Goal: Task Accomplishment & Management: Complete application form

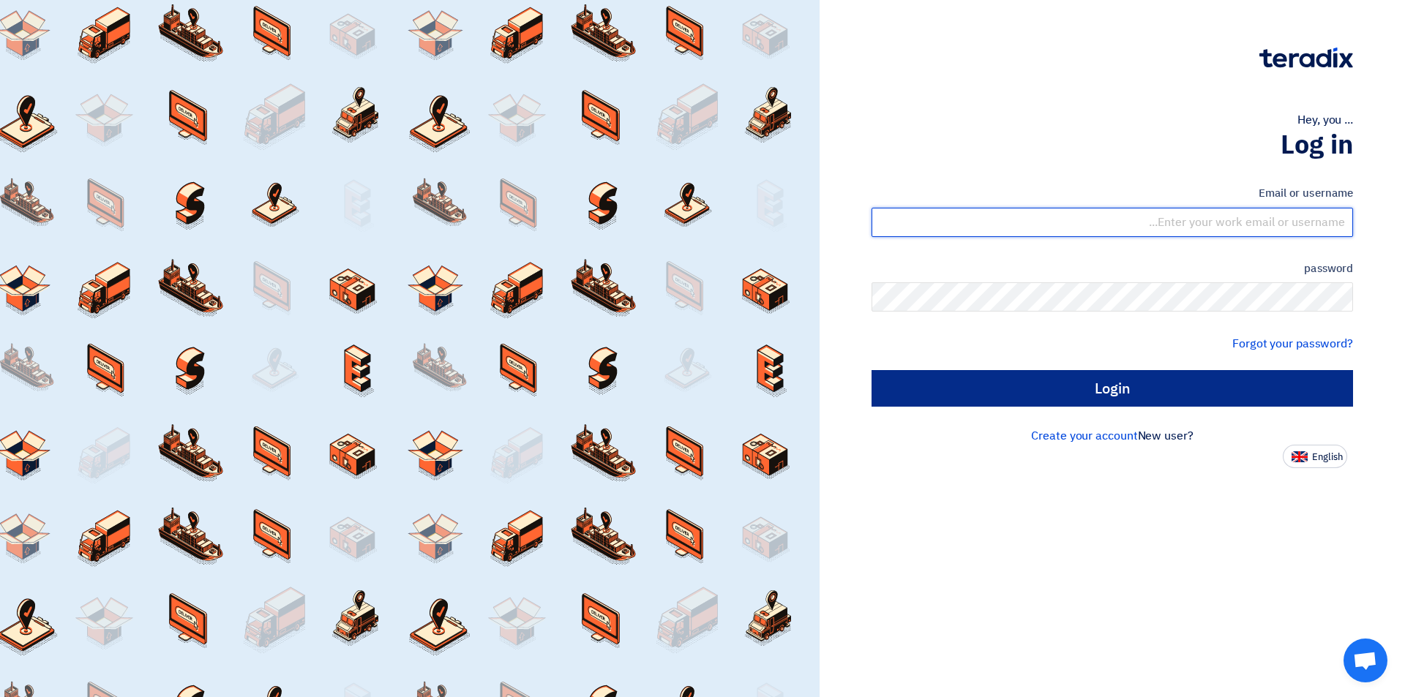
type input "sales@tareeqalkhair.com"
click at [1084, 396] on input "Login" at bounding box center [1111, 388] width 481 height 37
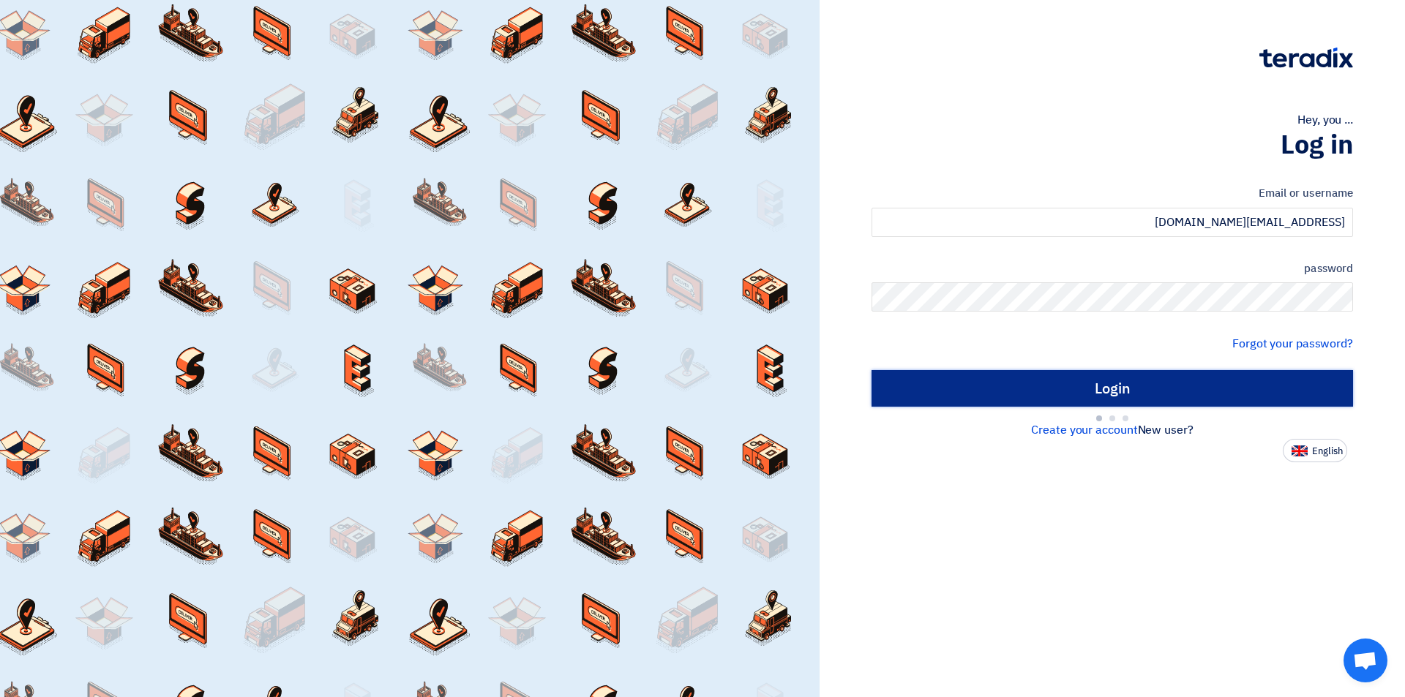
type input "Sign in"
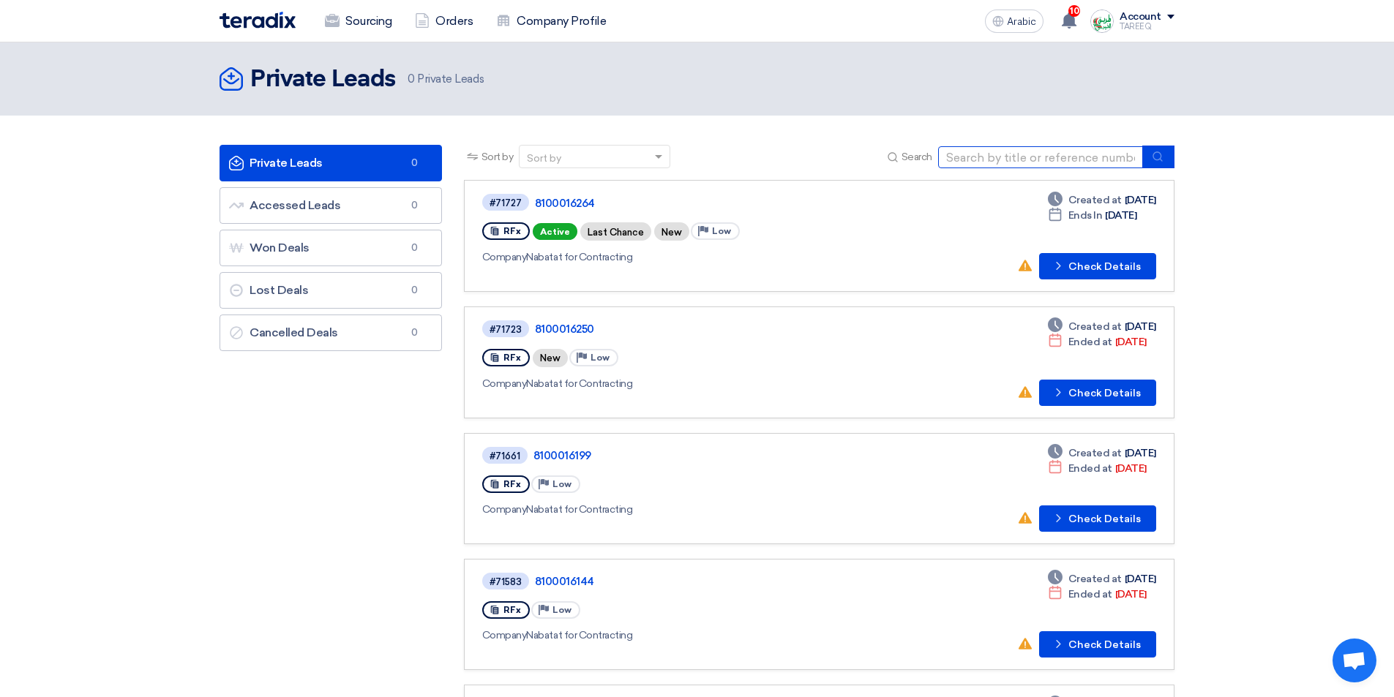
click at [1005, 162] on input at bounding box center [1040, 157] width 205 height 22
type input "13908"
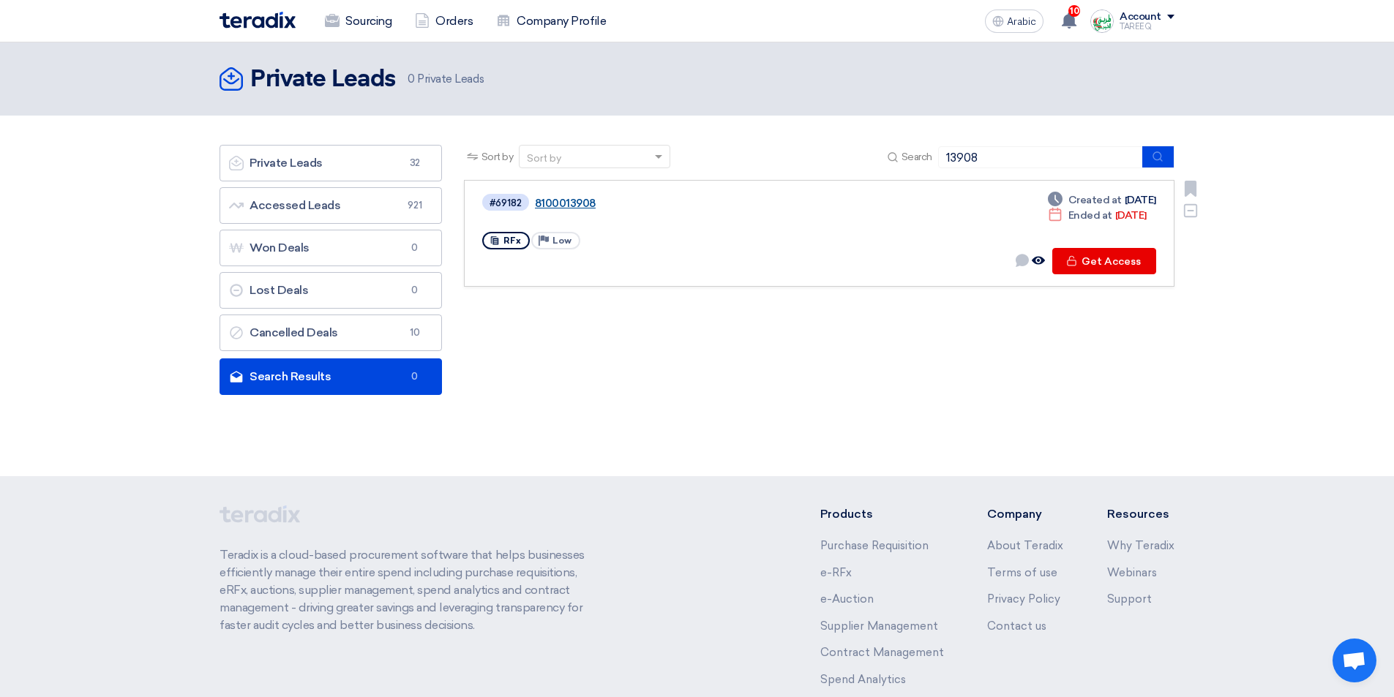
click at [566, 204] on font "8100013908" at bounding box center [565, 203] width 61 height 13
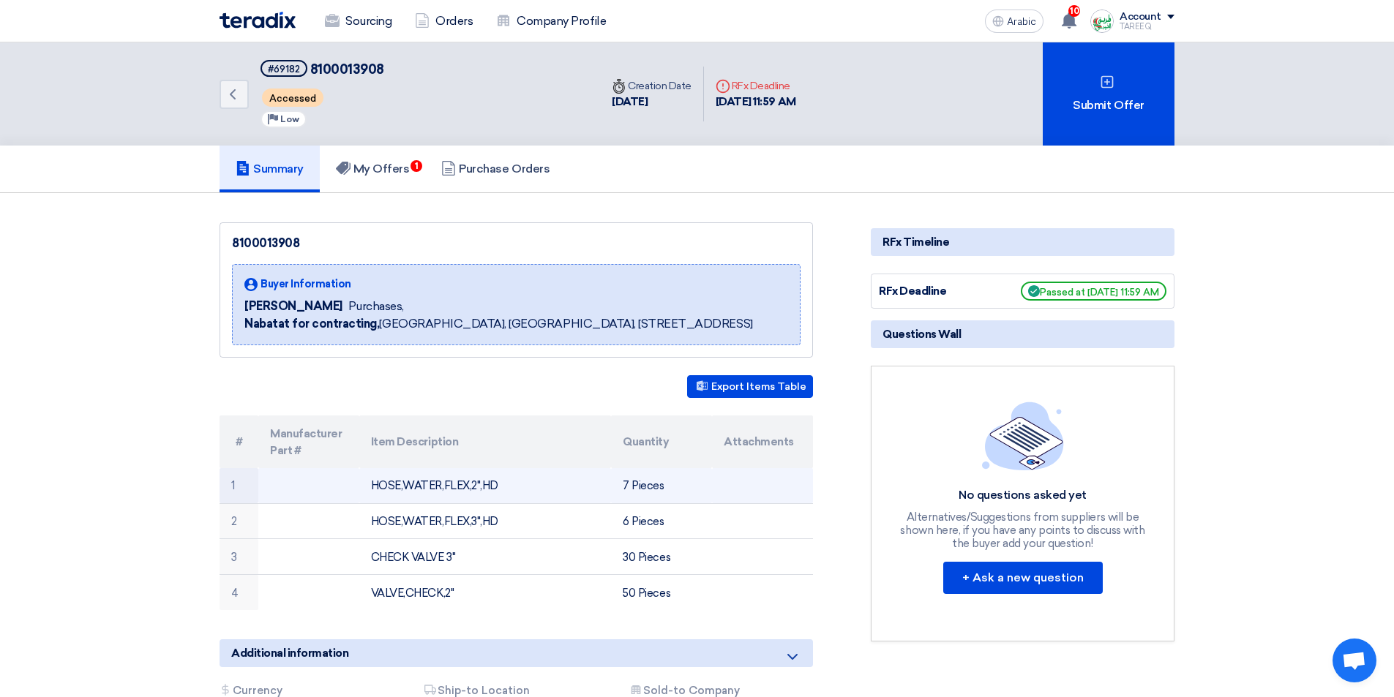
click at [440, 484] on font "HOSE,WATER,FLEX,2",HD" at bounding box center [434, 485] width 127 height 13
click at [440, 483] on font "HOSE,WATER,FLEX,2",HD" at bounding box center [434, 485] width 127 height 13
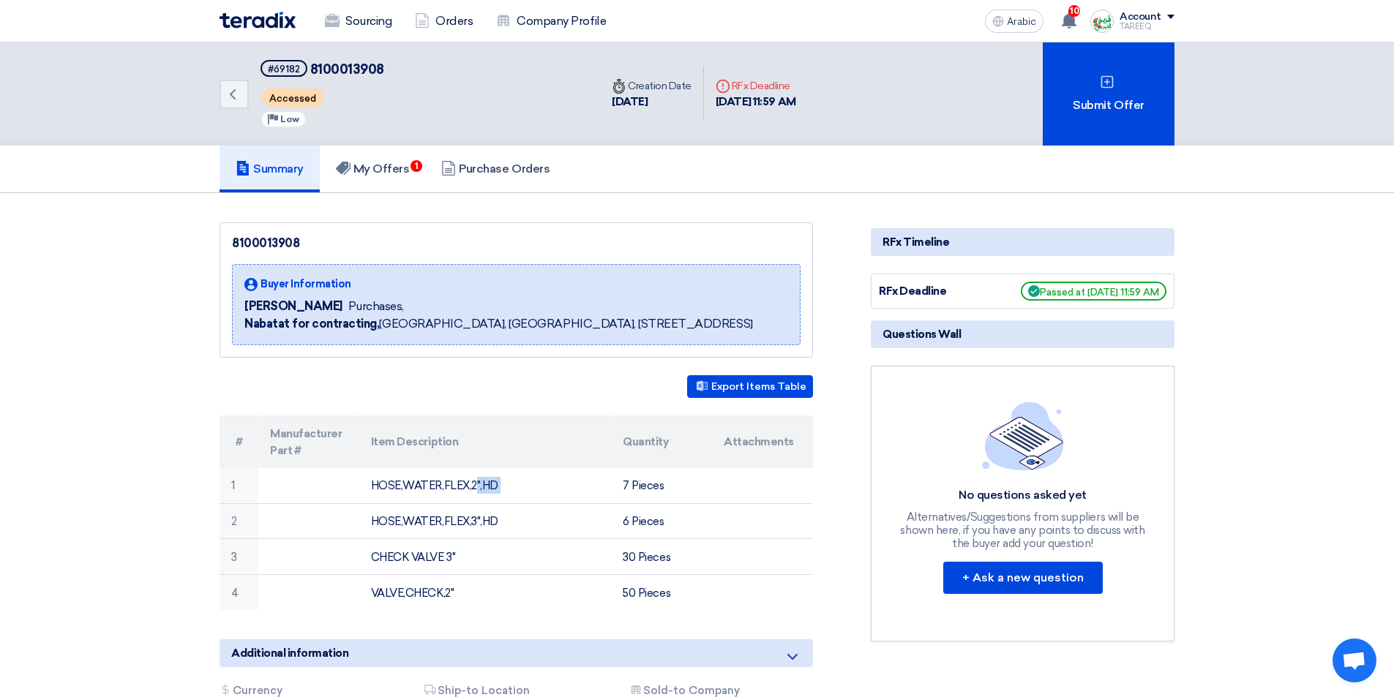
copy tr "HOSE,WATER,FLEX,2",HD"
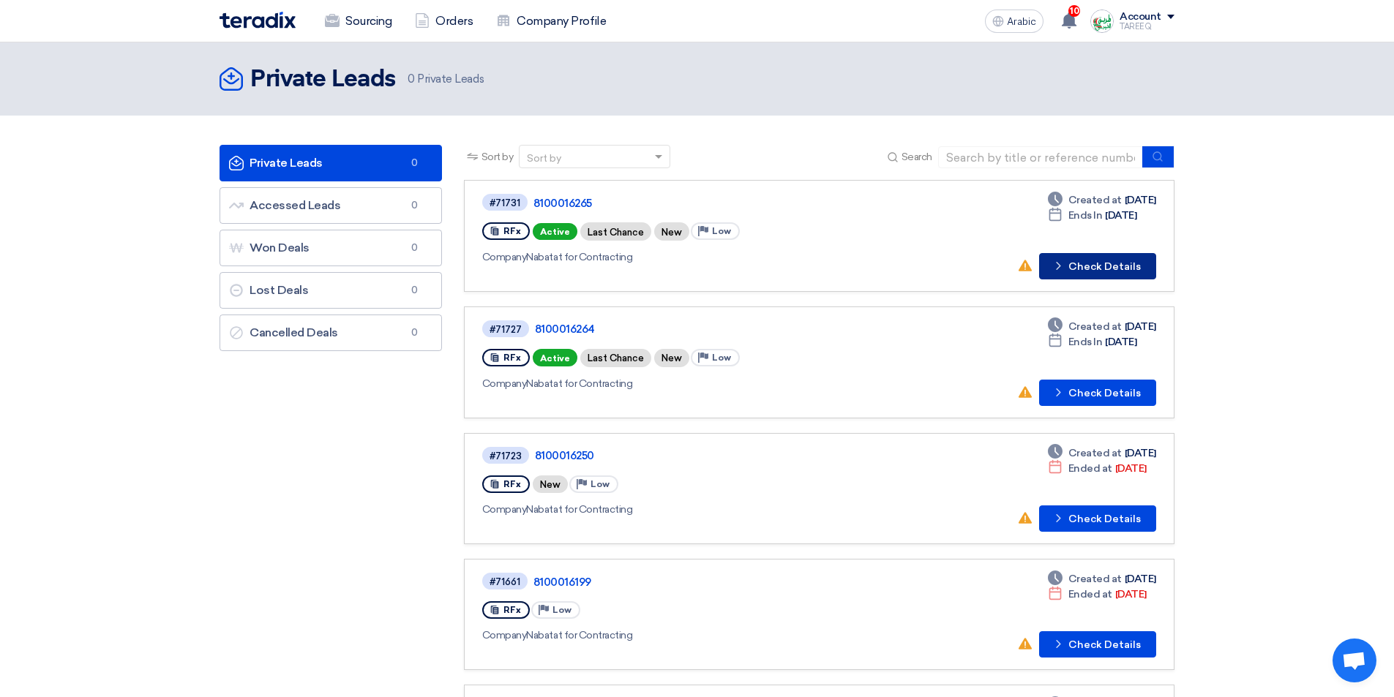
click at [1080, 268] on font "Check Details" at bounding box center [1104, 266] width 72 height 12
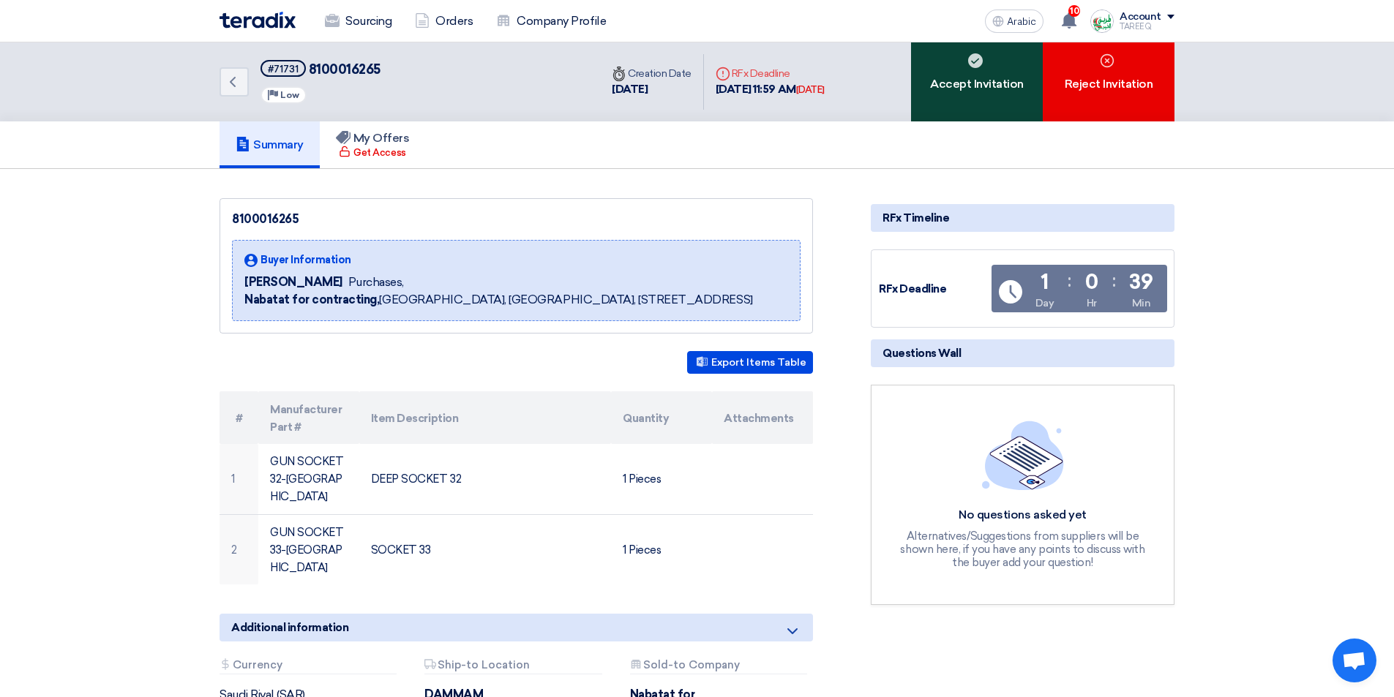
click at [980, 84] on font "Accept Invitation" at bounding box center [977, 84] width 94 height 14
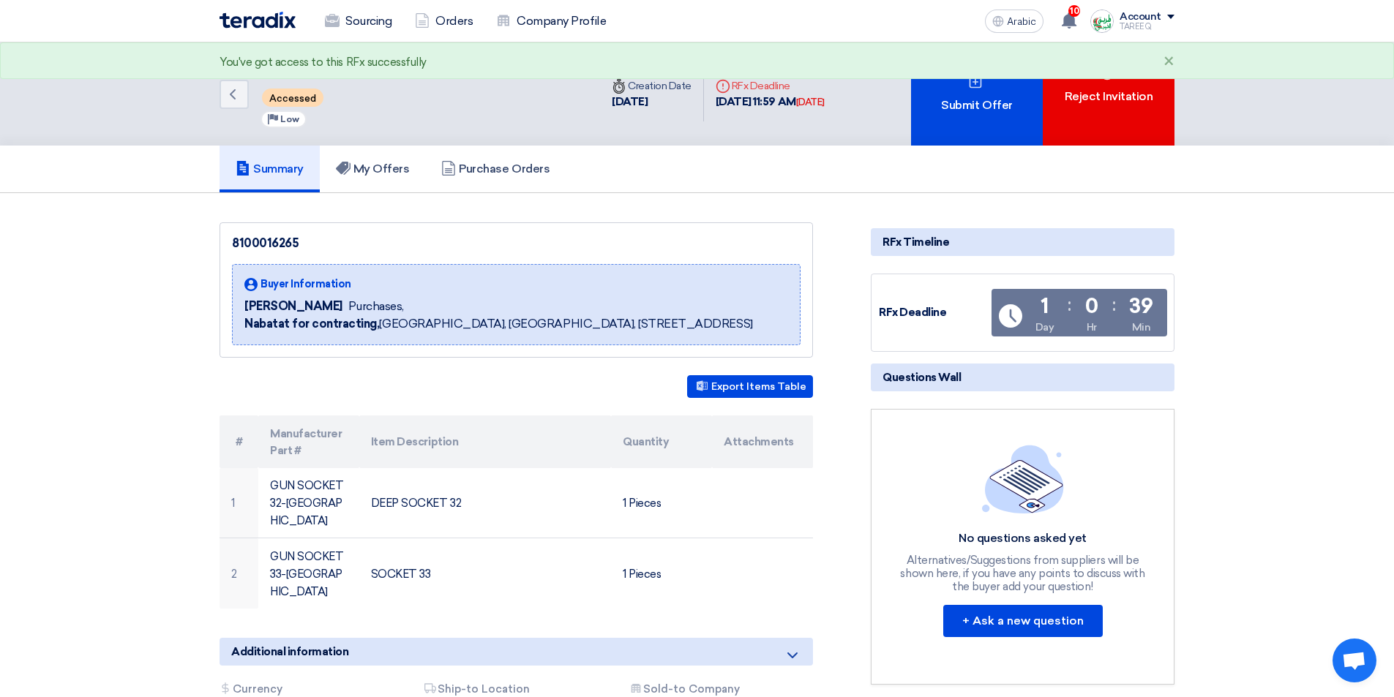
click at [980, 84] on icon at bounding box center [975, 82] width 15 height 15
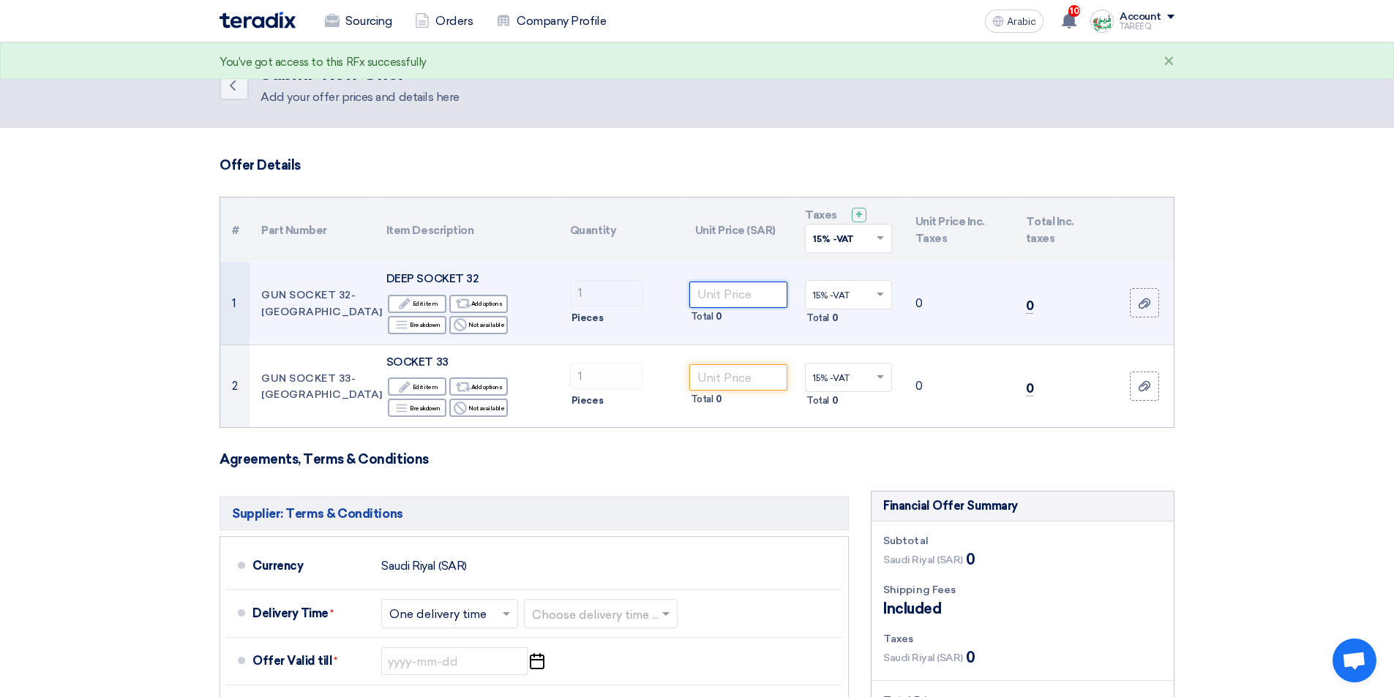
click at [749, 299] on input "number" at bounding box center [738, 295] width 99 height 26
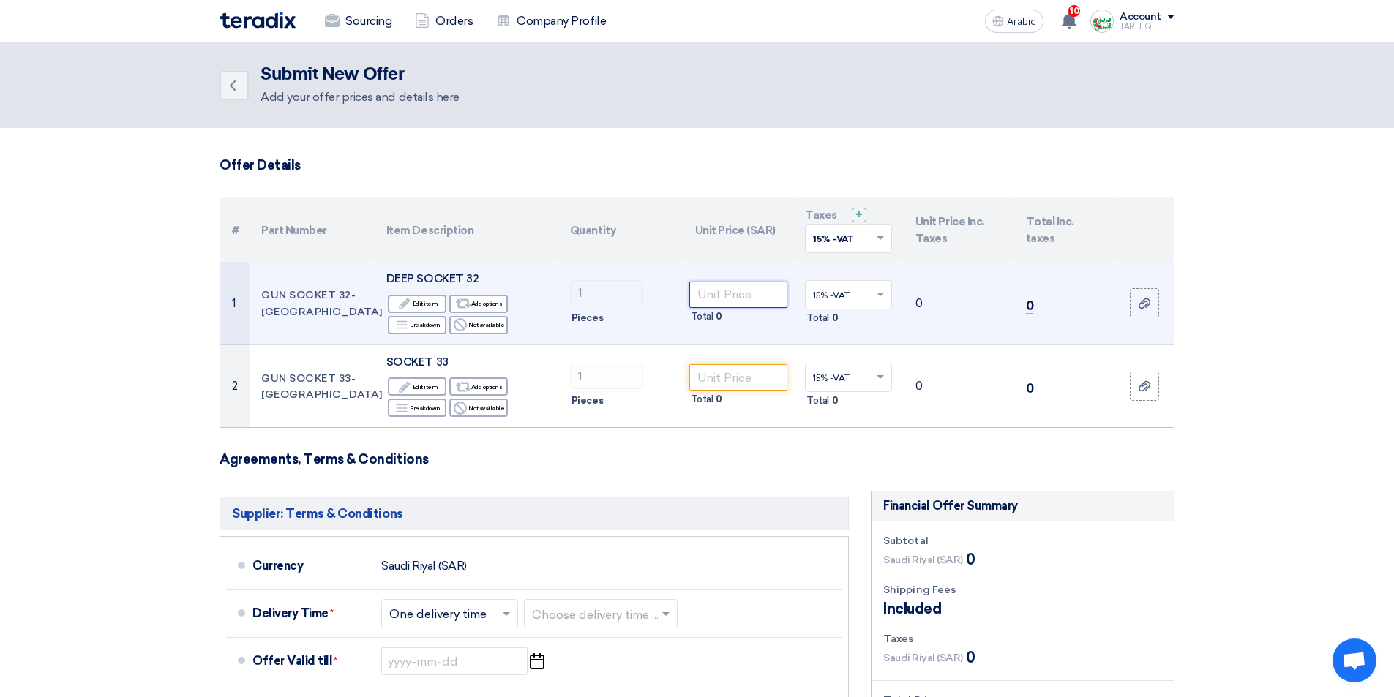
click at [729, 296] on input "number" at bounding box center [738, 295] width 99 height 26
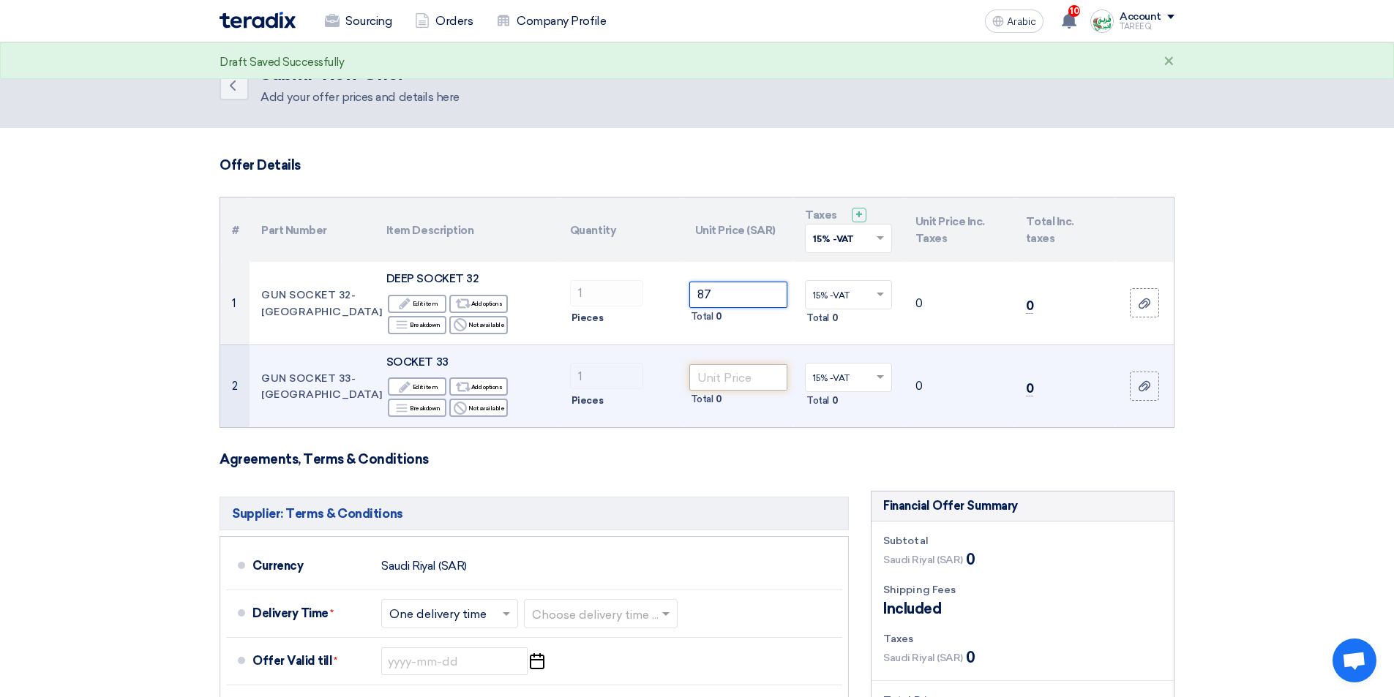
type input "87"
click at [745, 382] on input "number" at bounding box center [738, 377] width 99 height 26
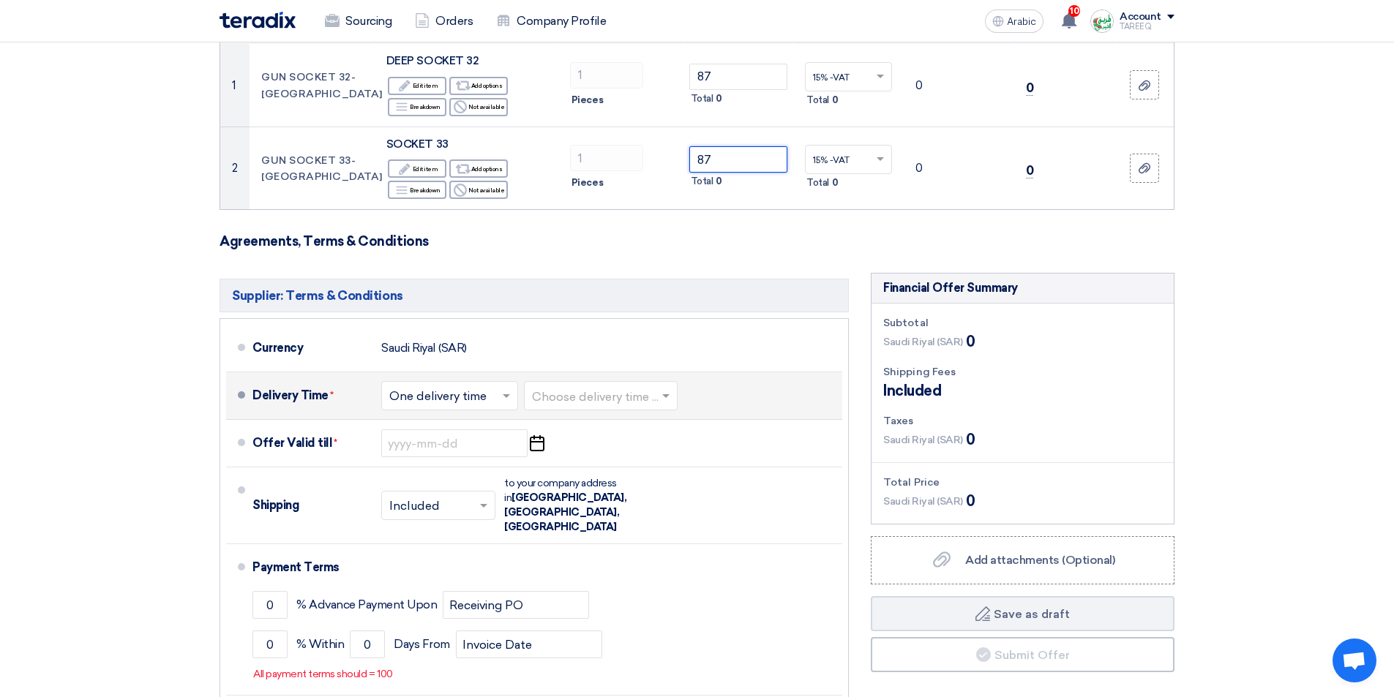
scroll to position [220, 0]
type input "87"
click at [730, 263] on form "Offer Details # Part Number Item Description Quantity Unit Price (SAR) Taxes + …" at bounding box center [697, 358] width 955 height 841
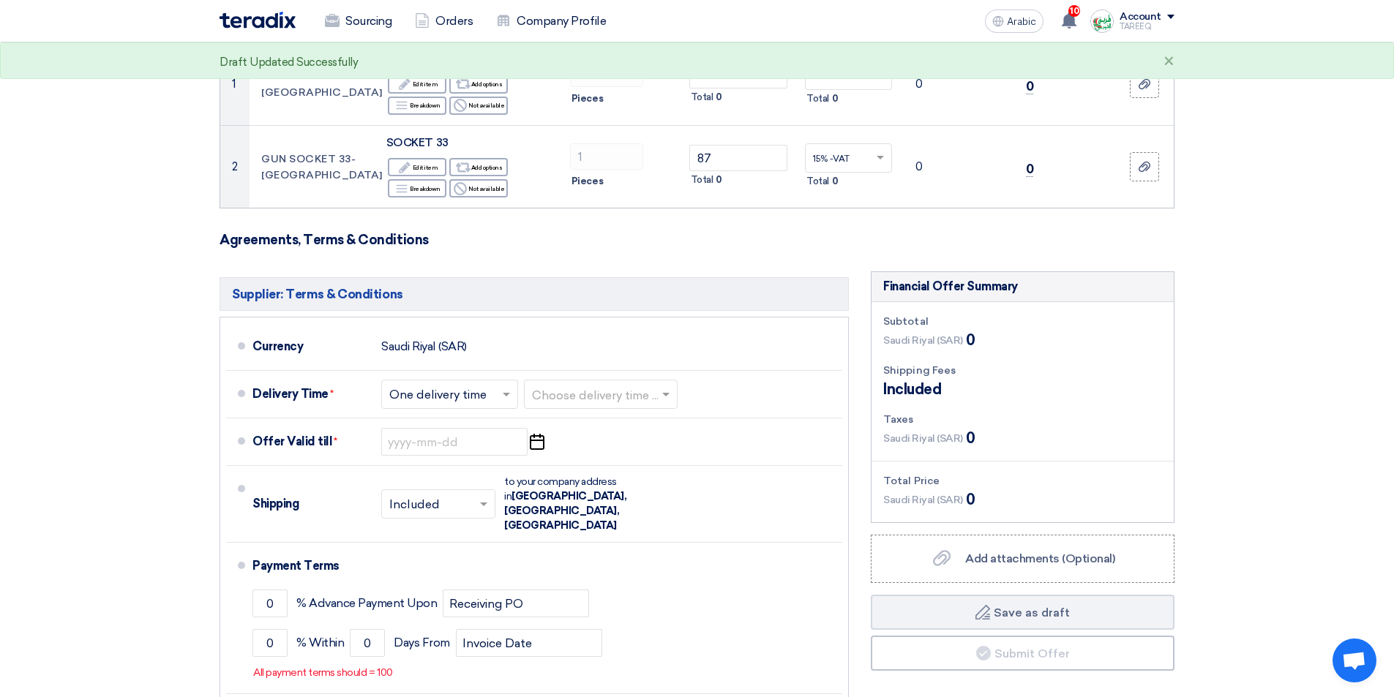
click at [685, 252] on form "Offer Details # Part Number Item Description Quantity Unit Price (SAR) Taxes + …" at bounding box center [697, 358] width 955 height 841
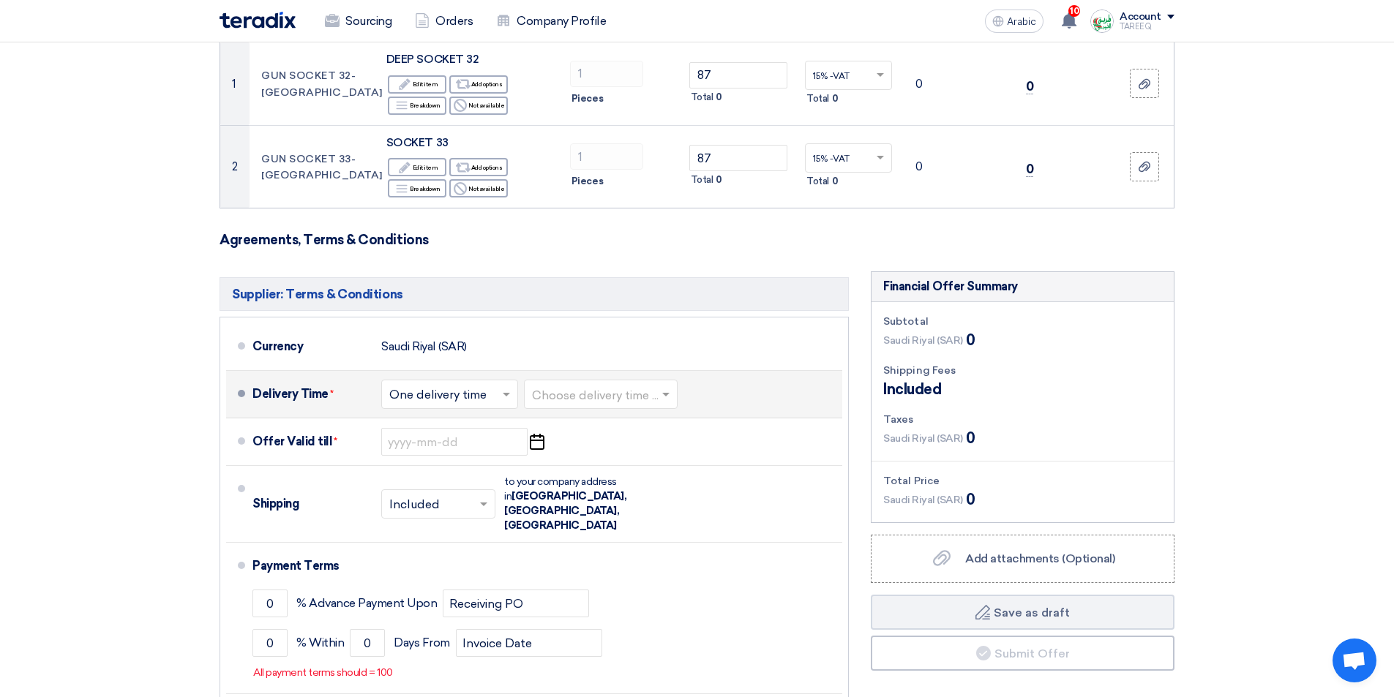
click at [613, 399] on input "text" at bounding box center [601, 396] width 139 height 21
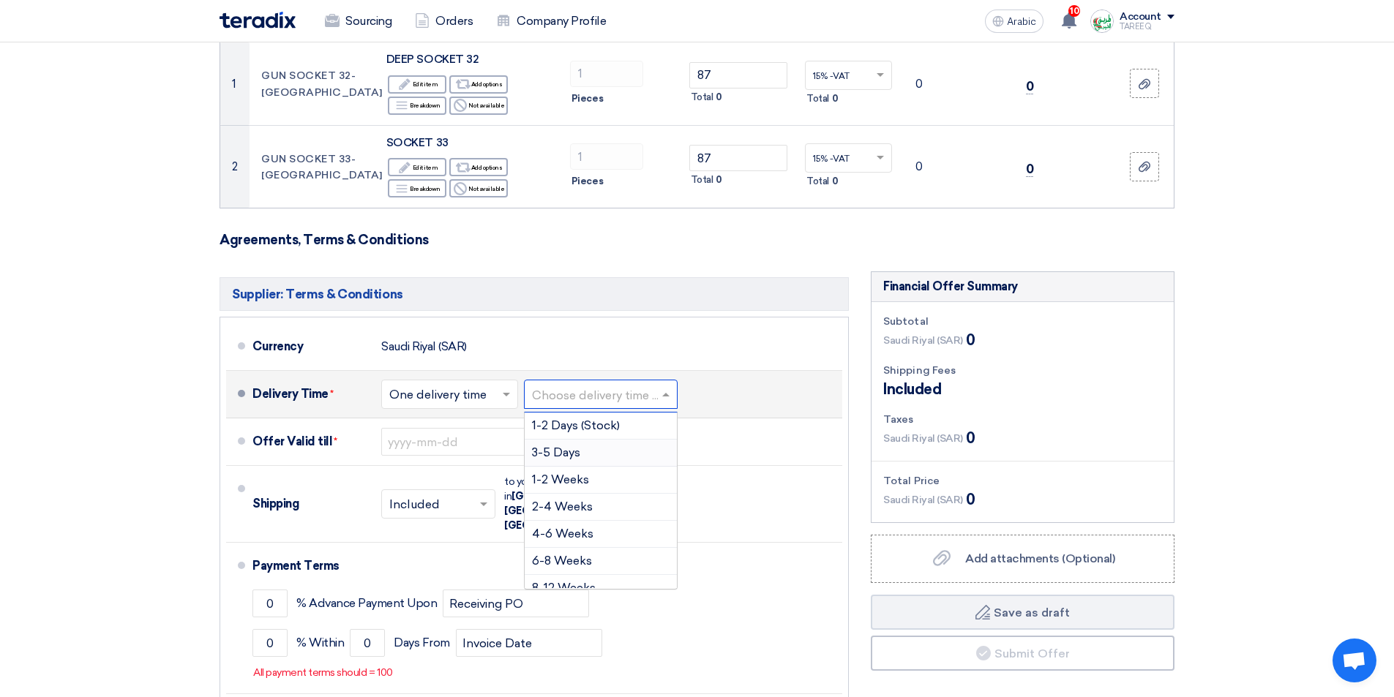
click at [571, 451] on font "3-5 Days" at bounding box center [556, 453] width 48 height 14
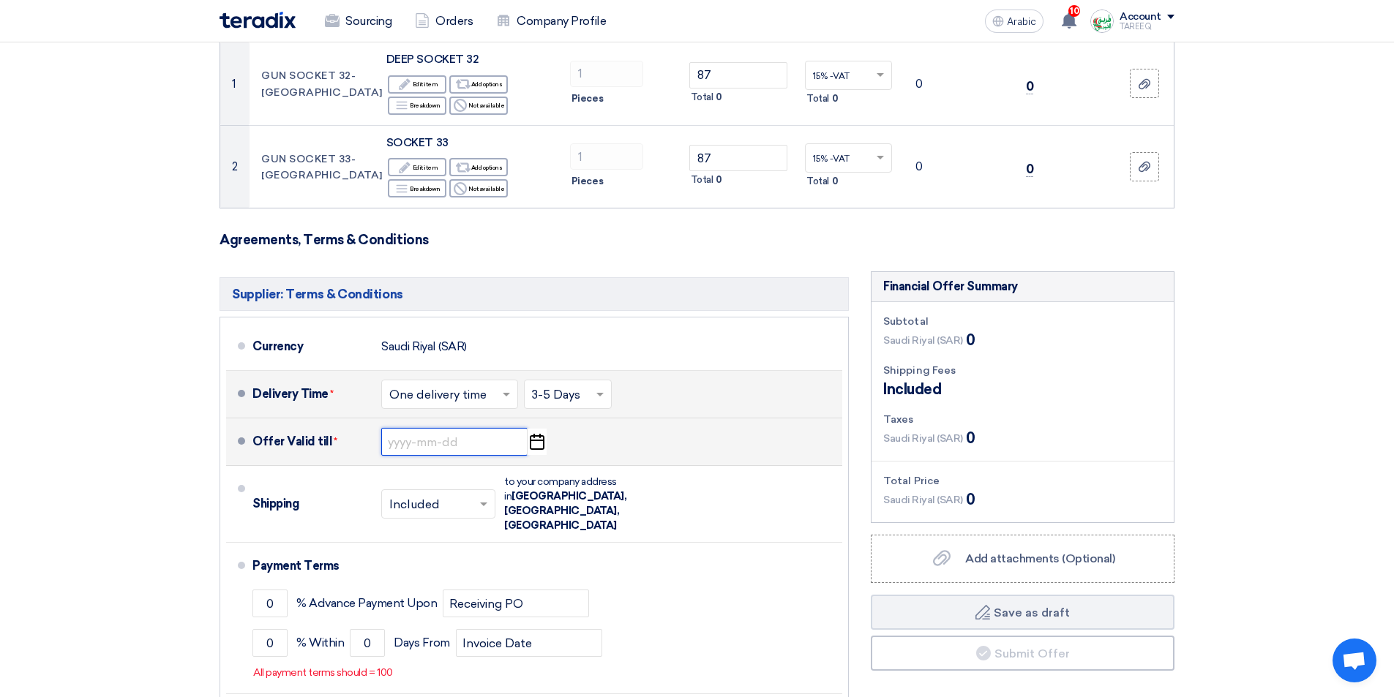
click at [439, 436] on input at bounding box center [454, 442] width 146 height 28
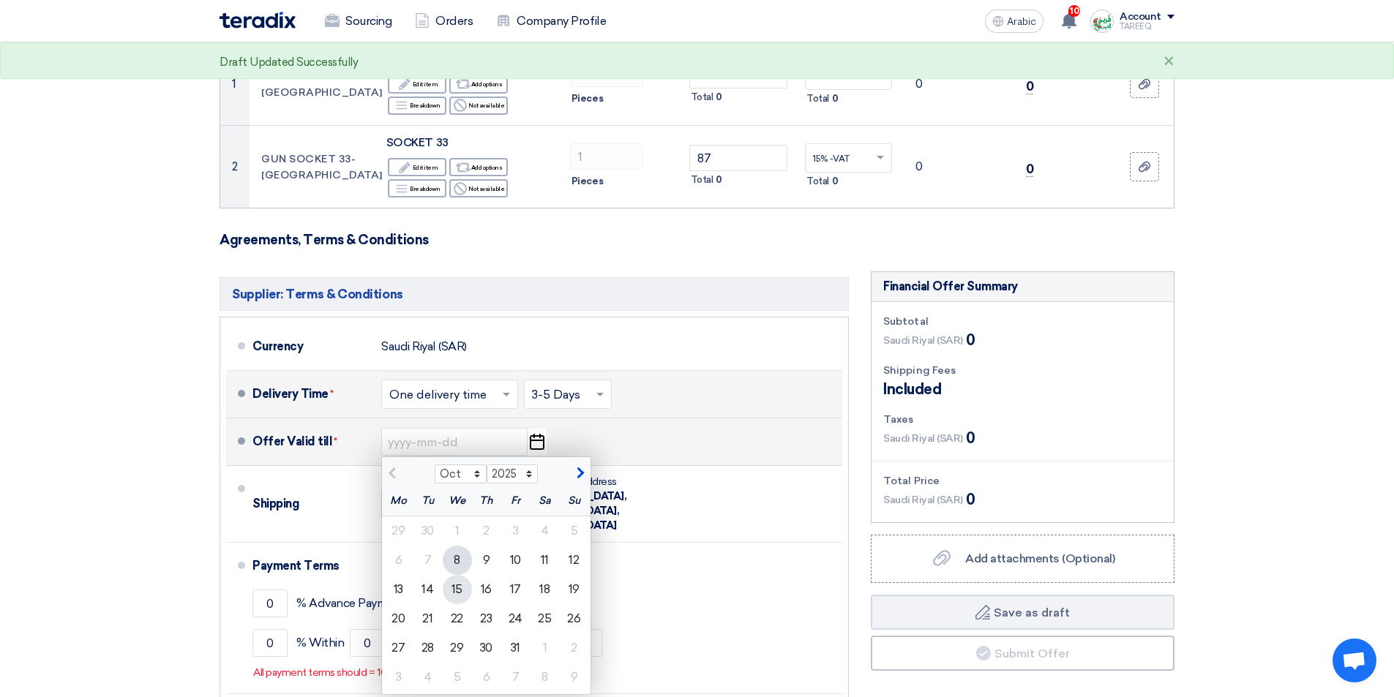
click at [462, 594] on div "15" at bounding box center [457, 589] width 29 height 29
type input "10/15/2025"
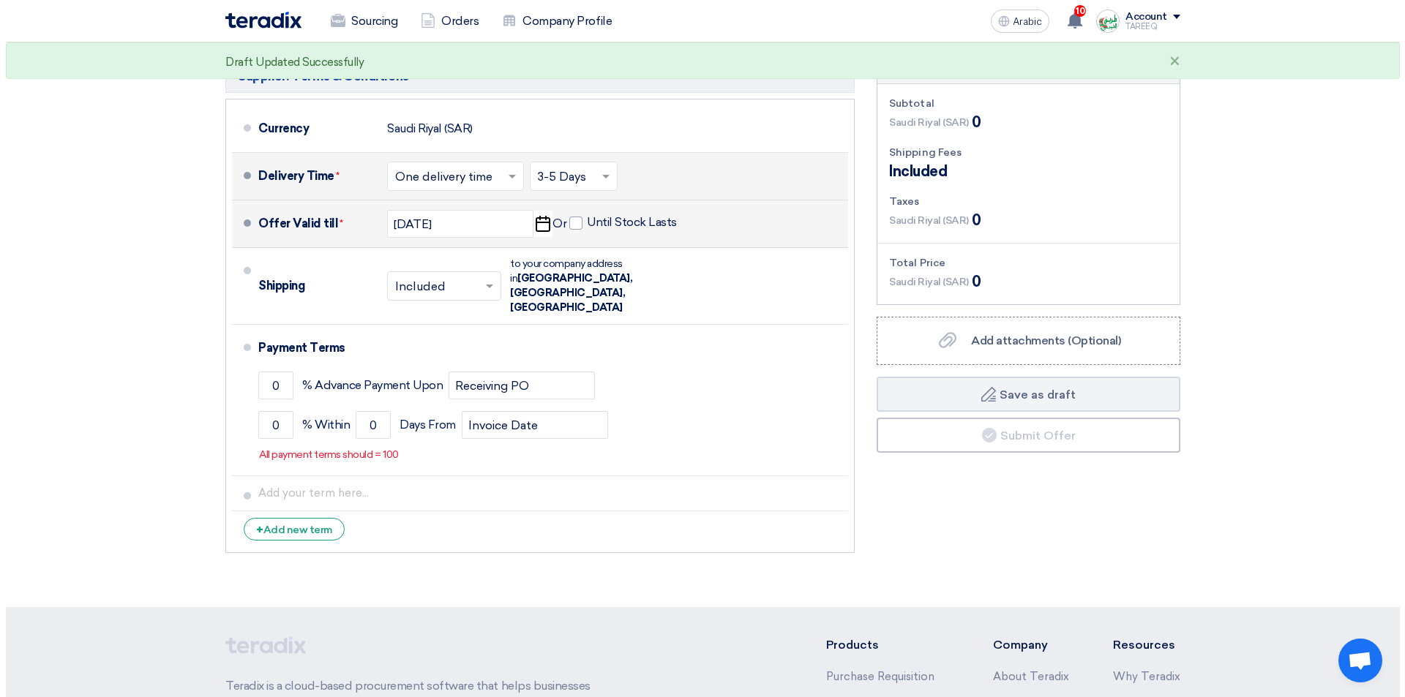
scroll to position [512, 0]
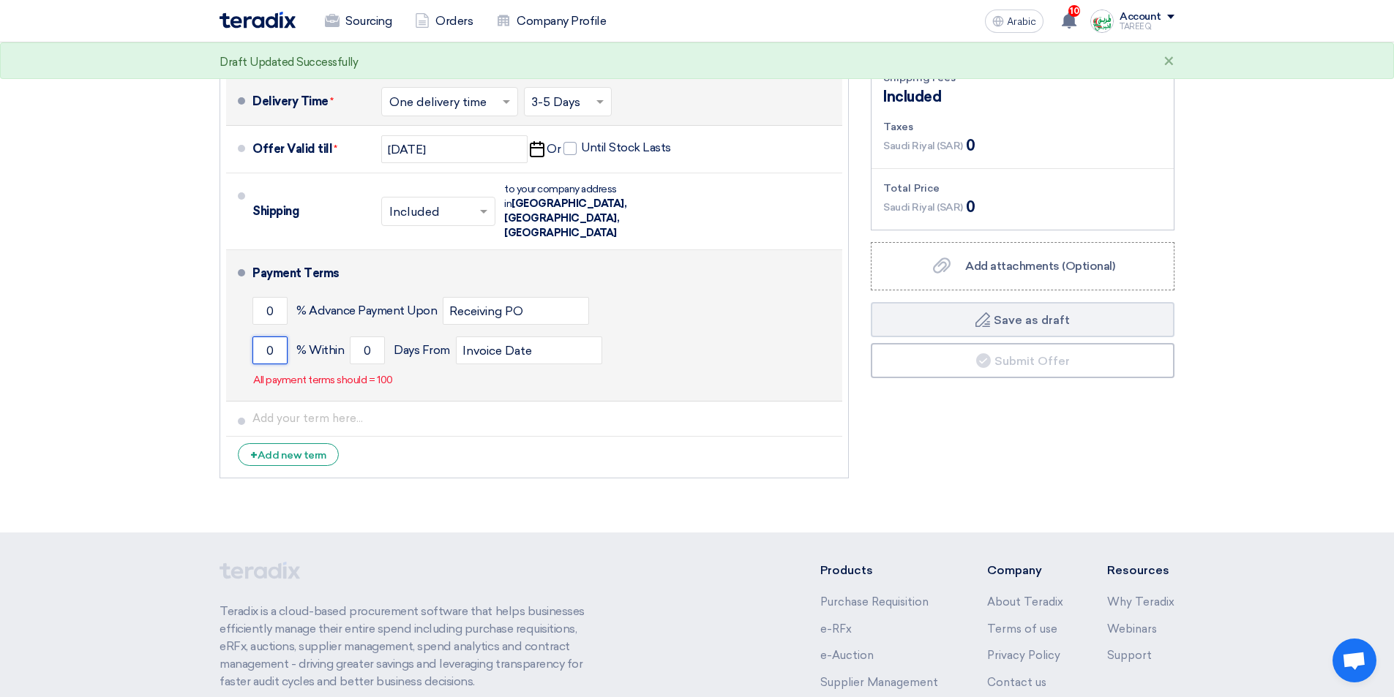
click at [260, 337] on input "0" at bounding box center [269, 351] width 35 height 28
type input "100"
click at [358, 337] on input "0" at bounding box center [367, 351] width 35 height 28
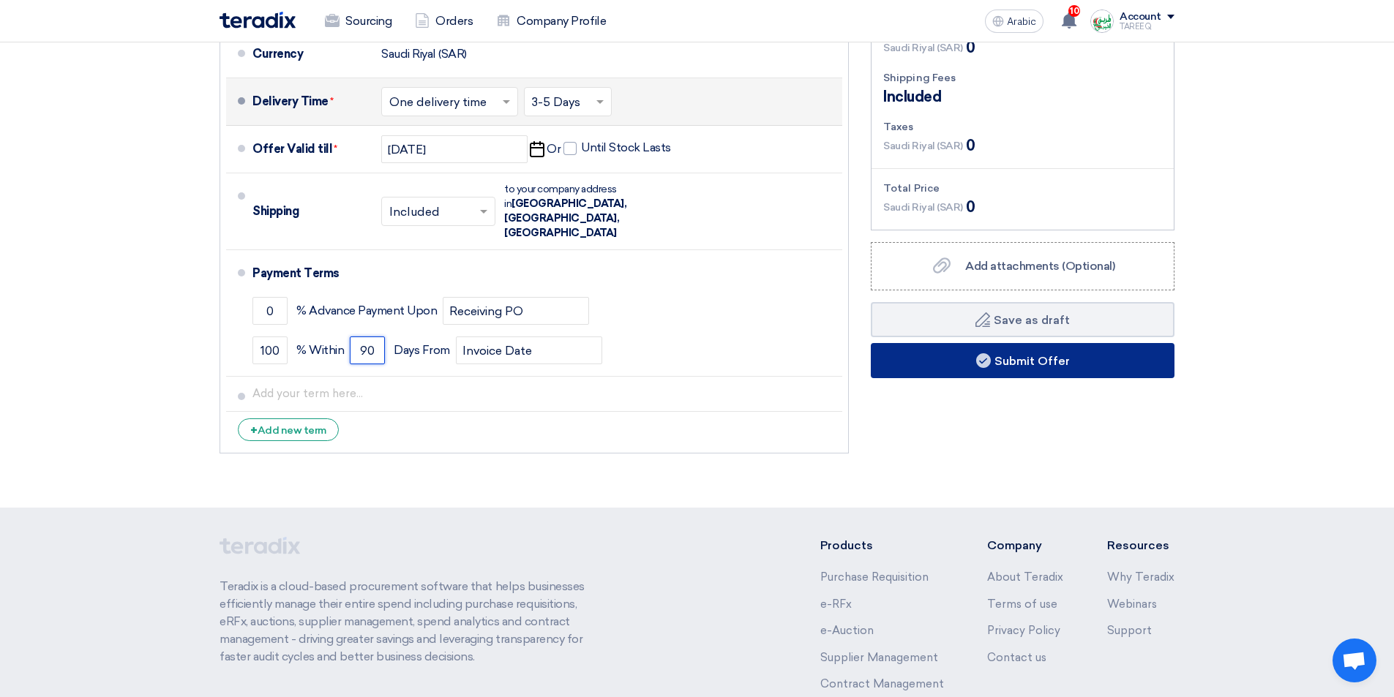
type input "90"
click at [995, 354] on font "Submit Offer" at bounding box center [1031, 361] width 75 height 14
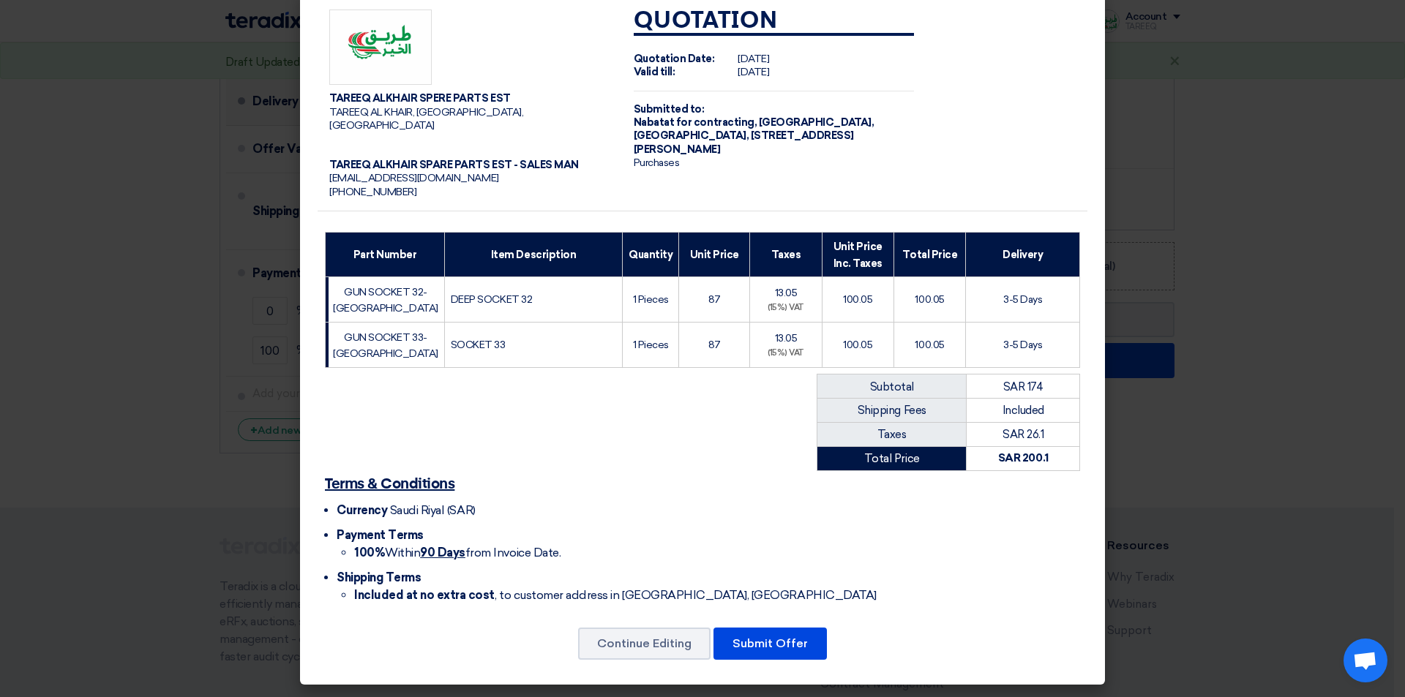
scroll to position [75, 0]
click at [788, 639] on font "Submit Offer" at bounding box center [769, 644] width 75 height 14
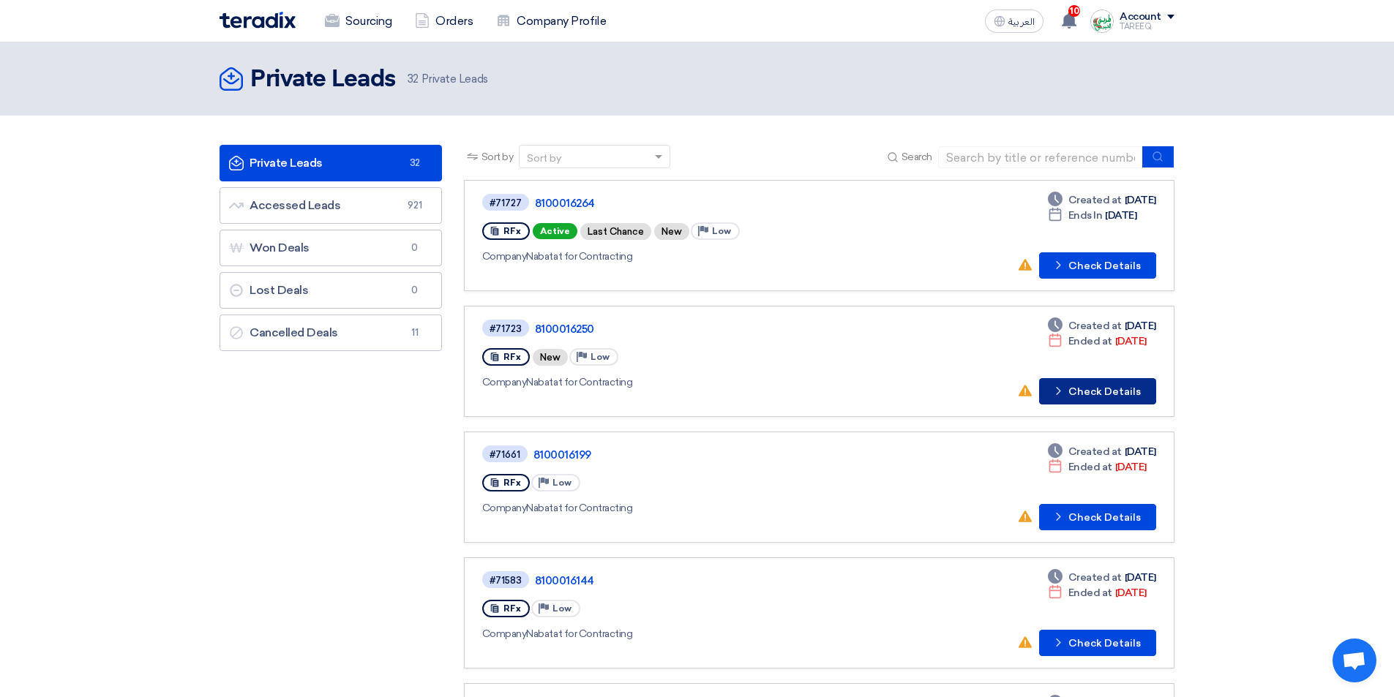
click at [1136, 400] on button "Check details Check Details" at bounding box center [1097, 391] width 117 height 26
click at [1127, 261] on button "Check details Check Details" at bounding box center [1097, 265] width 117 height 26
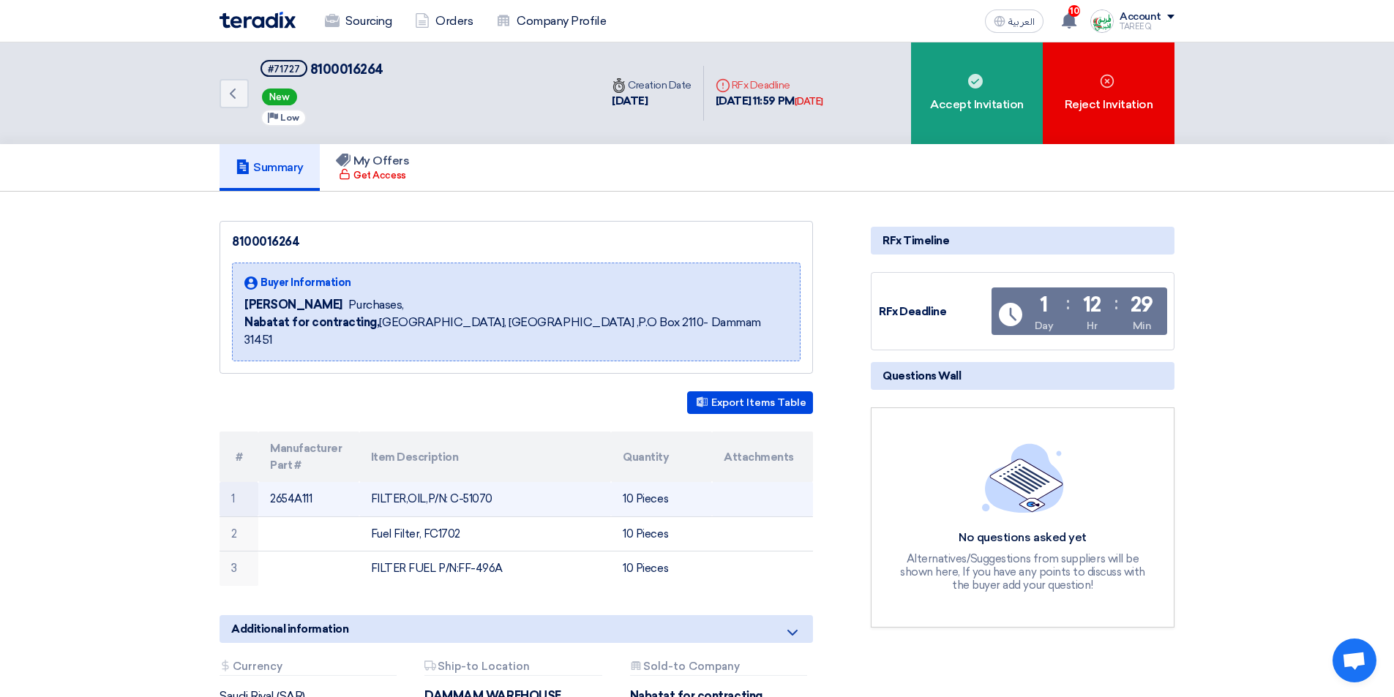
click at [292, 482] on td "2654A111" at bounding box center [308, 499] width 101 height 34
click at [294, 485] on td "2654A111" at bounding box center [308, 499] width 101 height 34
click at [296, 484] on td "2654A111" at bounding box center [308, 499] width 101 height 34
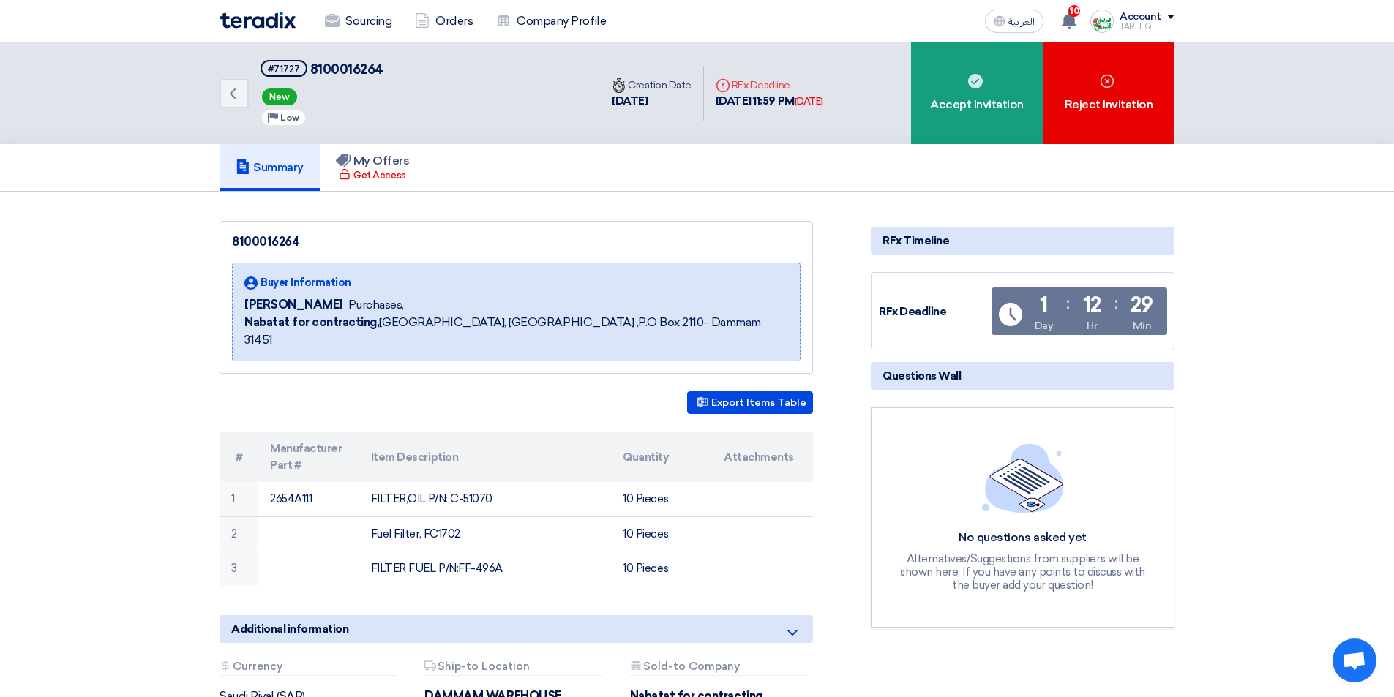
copy td "2654A111"
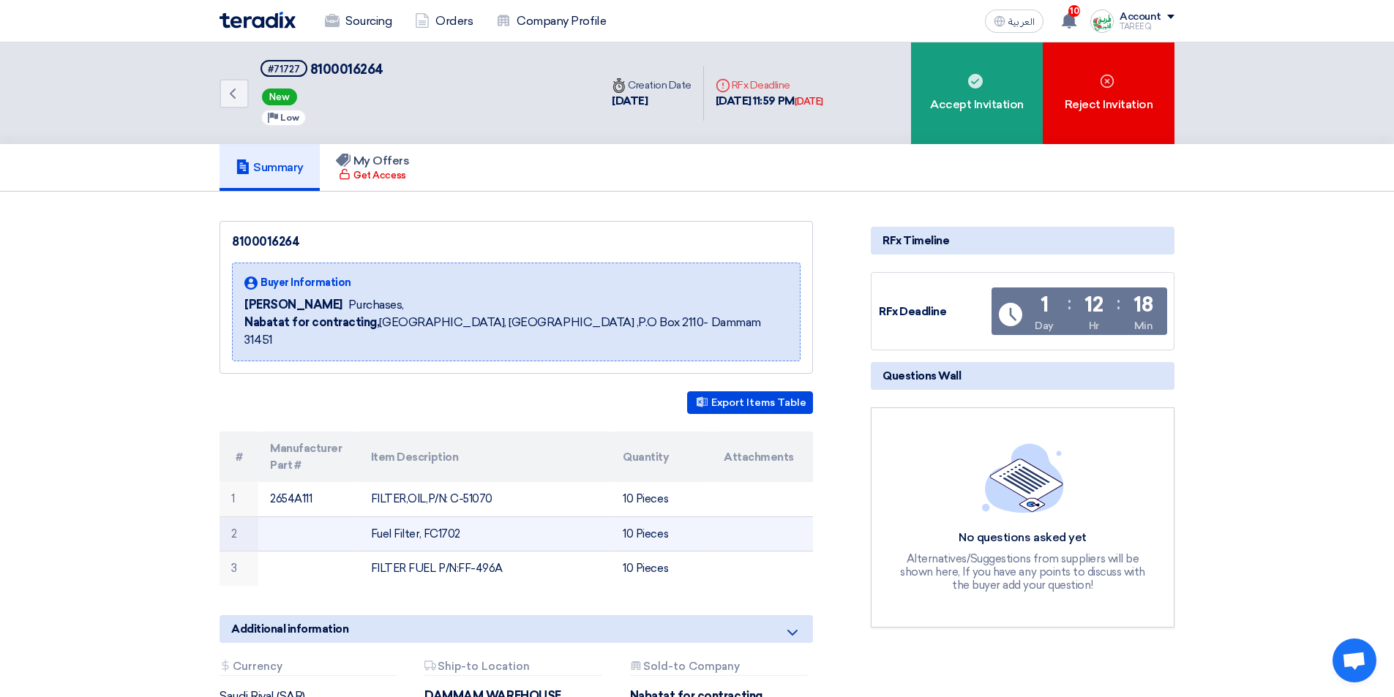
click at [443, 522] on td "Fuel Filter, FC1702" at bounding box center [485, 534] width 252 height 35
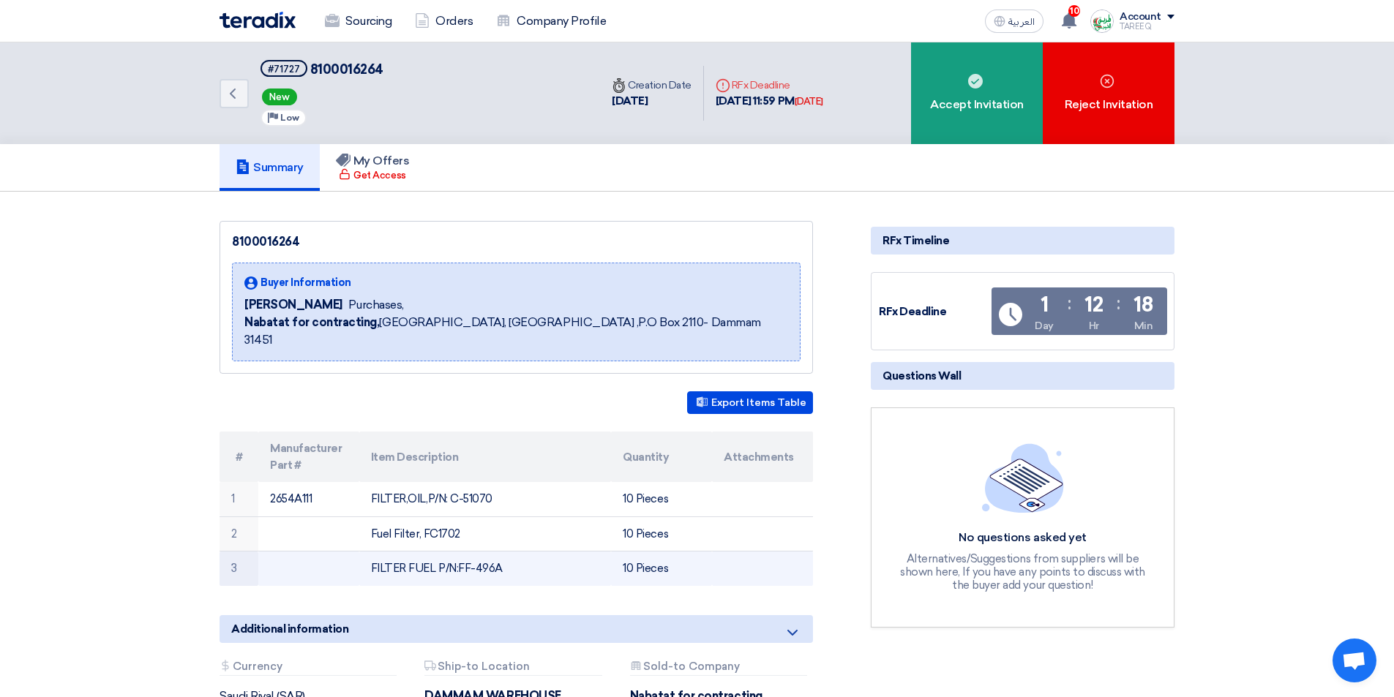
copy td "FC1702"
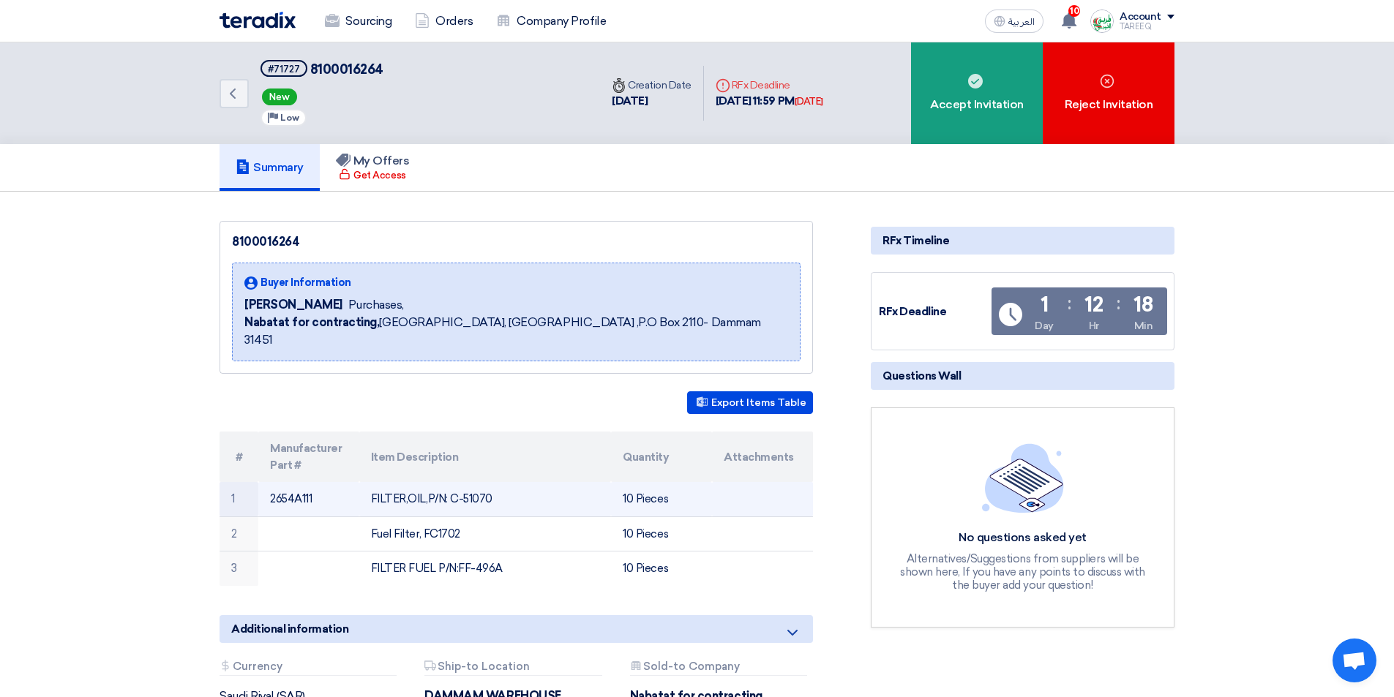
click at [298, 482] on td "2654A111" at bounding box center [308, 499] width 101 height 34
copy td "2654A111"
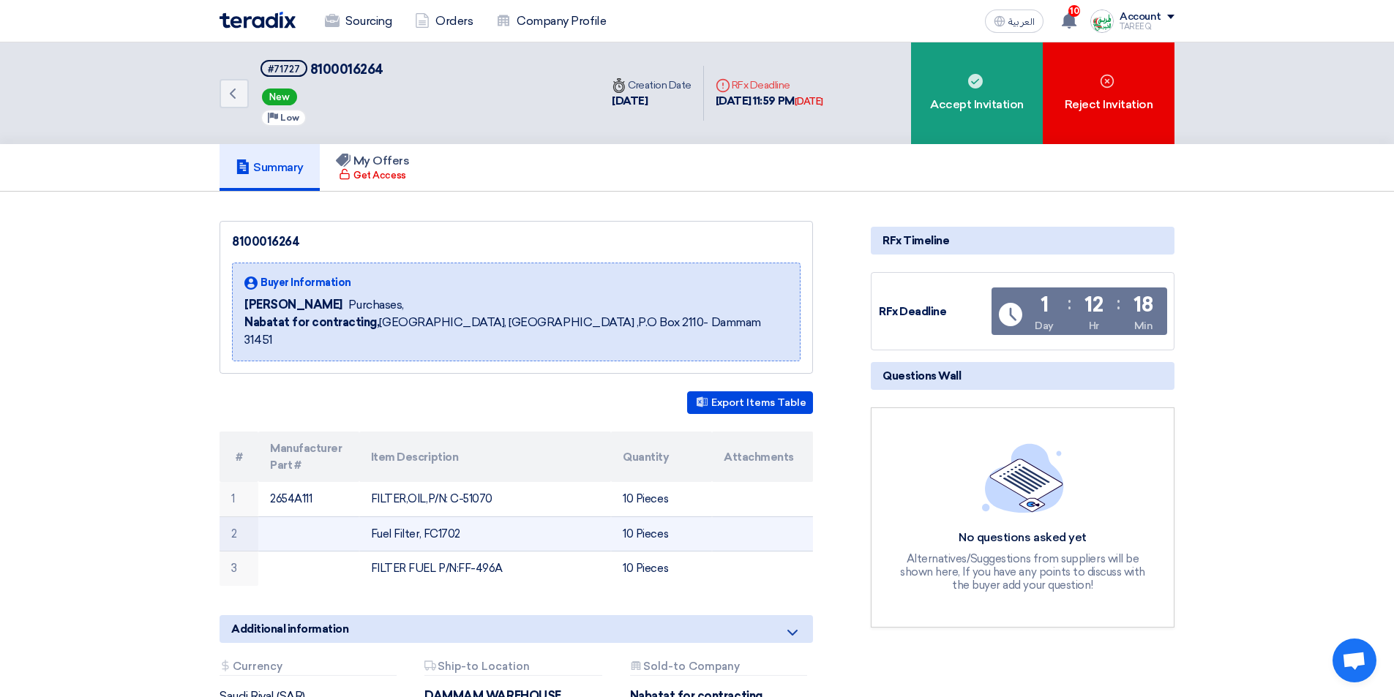
click at [450, 520] on td "Fuel Filter, FC1702" at bounding box center [485, 534] width 252 height 35
copy td "FC1702"
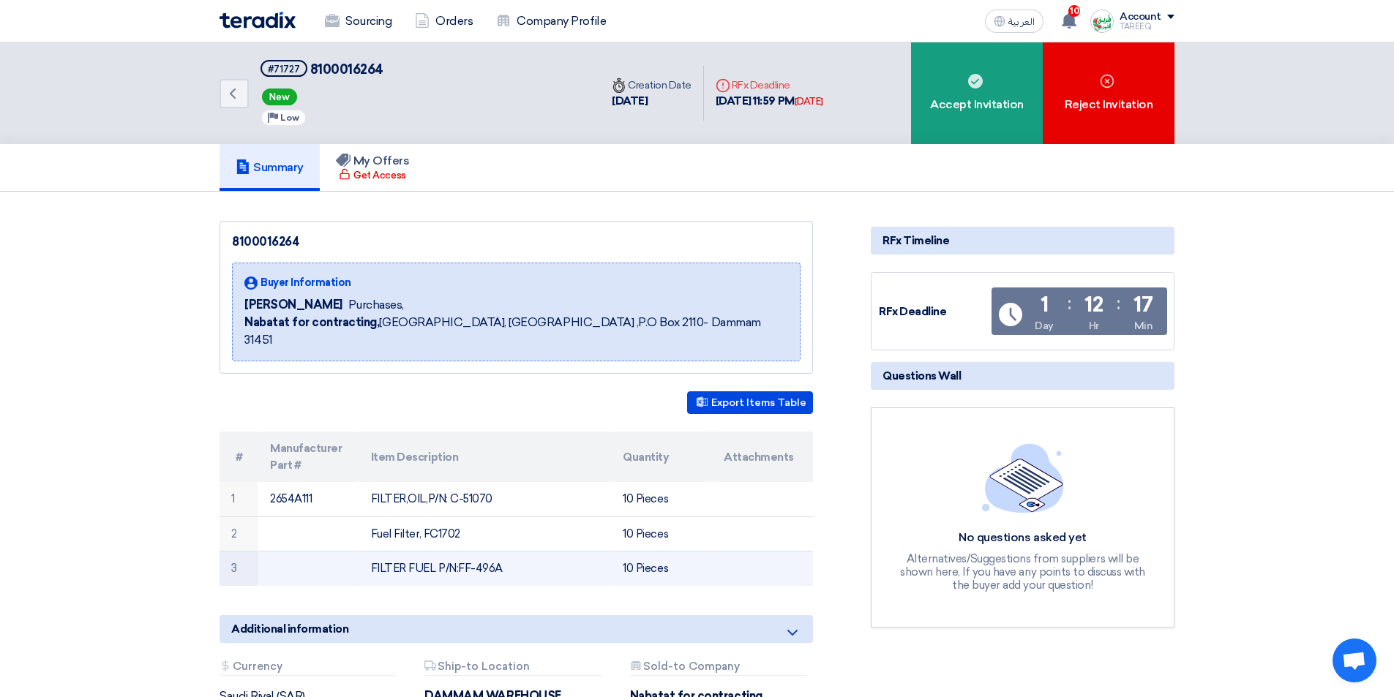
click at [487, 552] on td "FILTER FUEL P/N:FF-496A" at bounding box center [485, 569] width 252 height 34
drag, startPoint x: 457, startPoint y: 550, endPoint x: 546, endPoint y: 553, distance: 89.3
click at [546, 553] on td "FILTER FUEL P/N:FF-496A" at bounding box center [485, 569] width 252 height 34
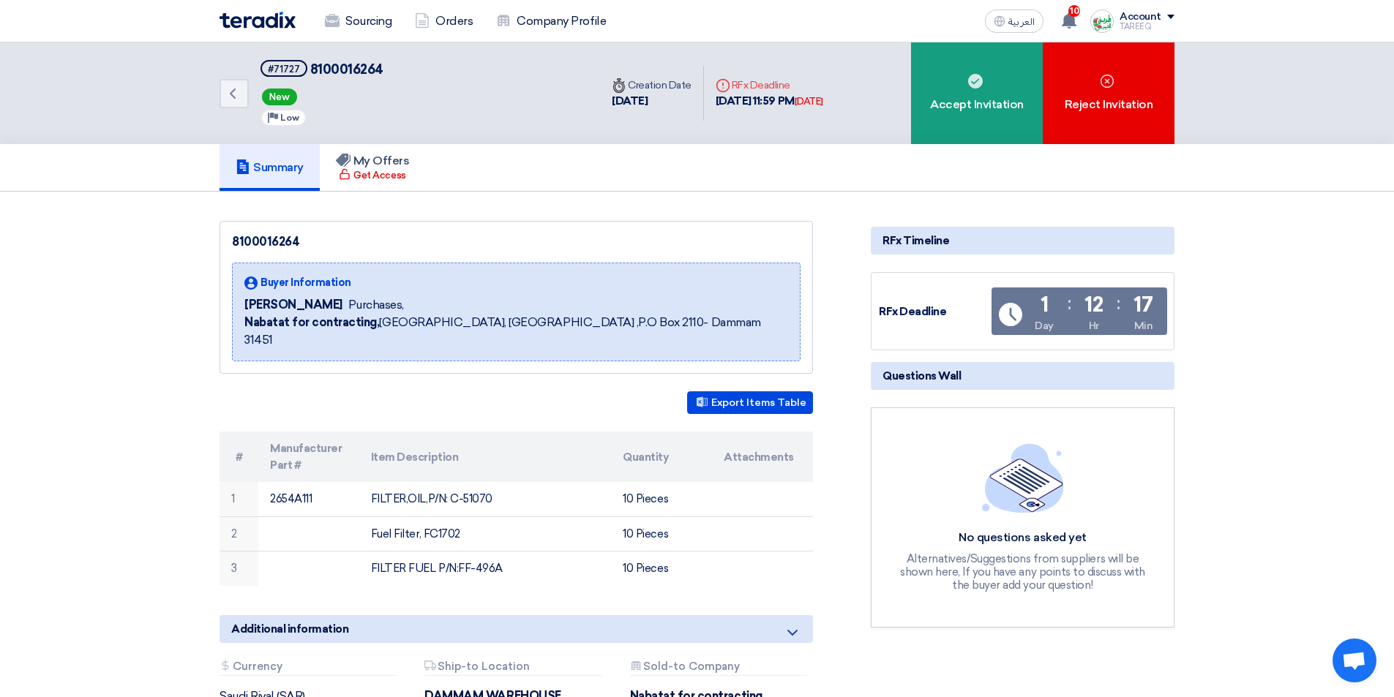
copy td "FF-496A"
